Goal: Transaction & Acquisition: Purchase product/service

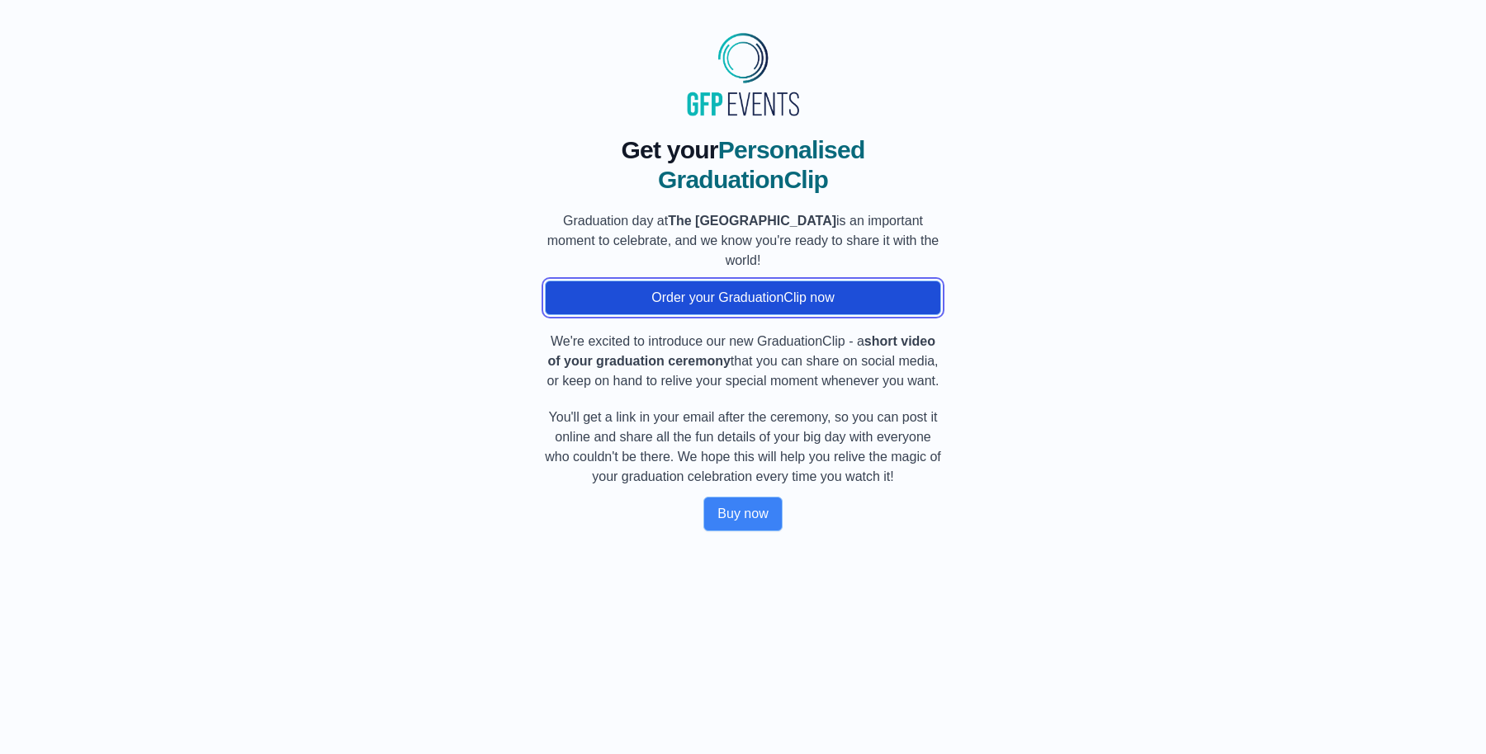
click at [782, 281] on button "Order your GraduationClip now" at bounding box center [743, 298] width 396 height 35
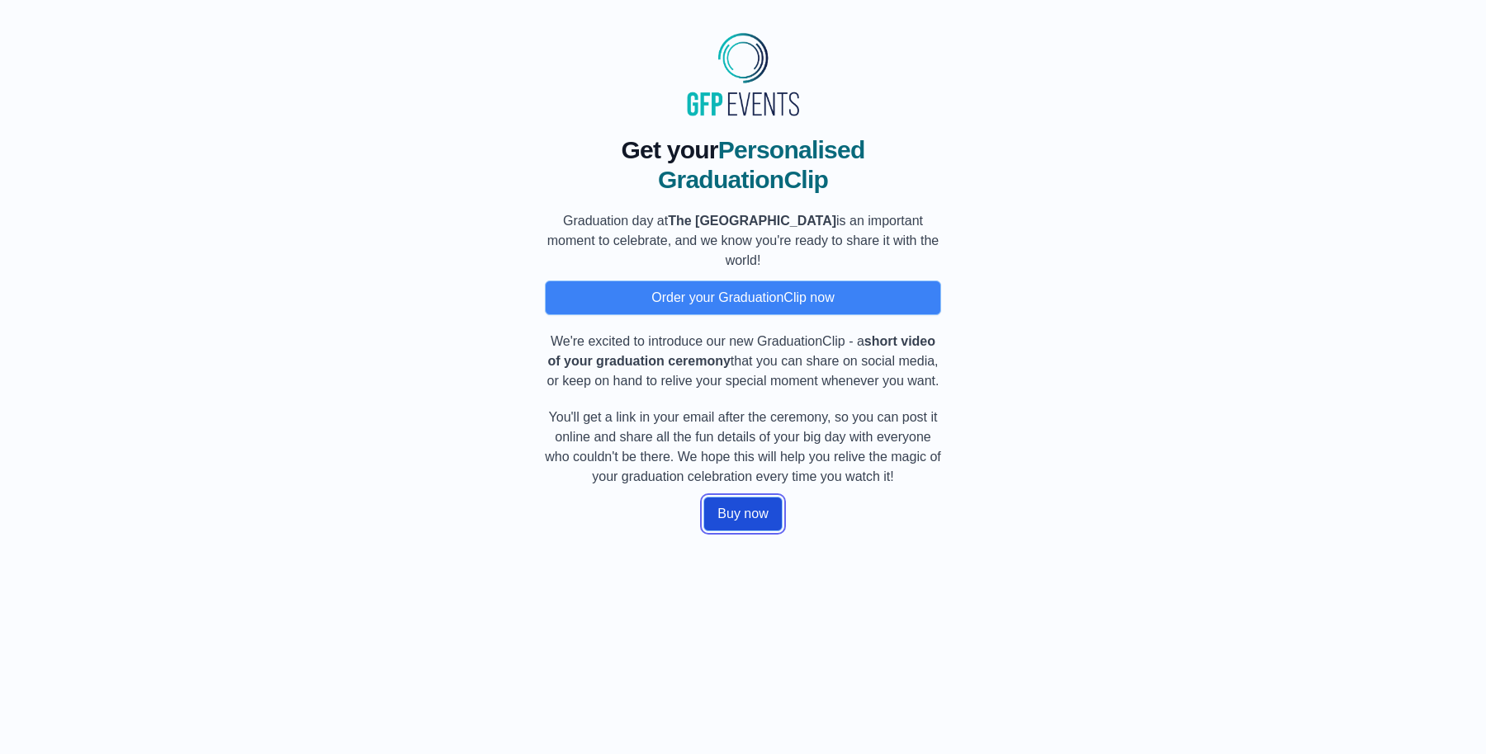
click at [733, 497] on button "Buy now" at bounding box center [742, 514] width 78 height 35
drag, startPoint x: 1421, startPoint y: 7, endPoint x: 1064, endPoint y: 165, distance: 390.9
click at [1068, 172] on div "Get your Personalised GraduationClip Graduation day at The University of Adelai…" at bounding box center [742, 326] width 1433 height 409
